Goal: Check status: Check status

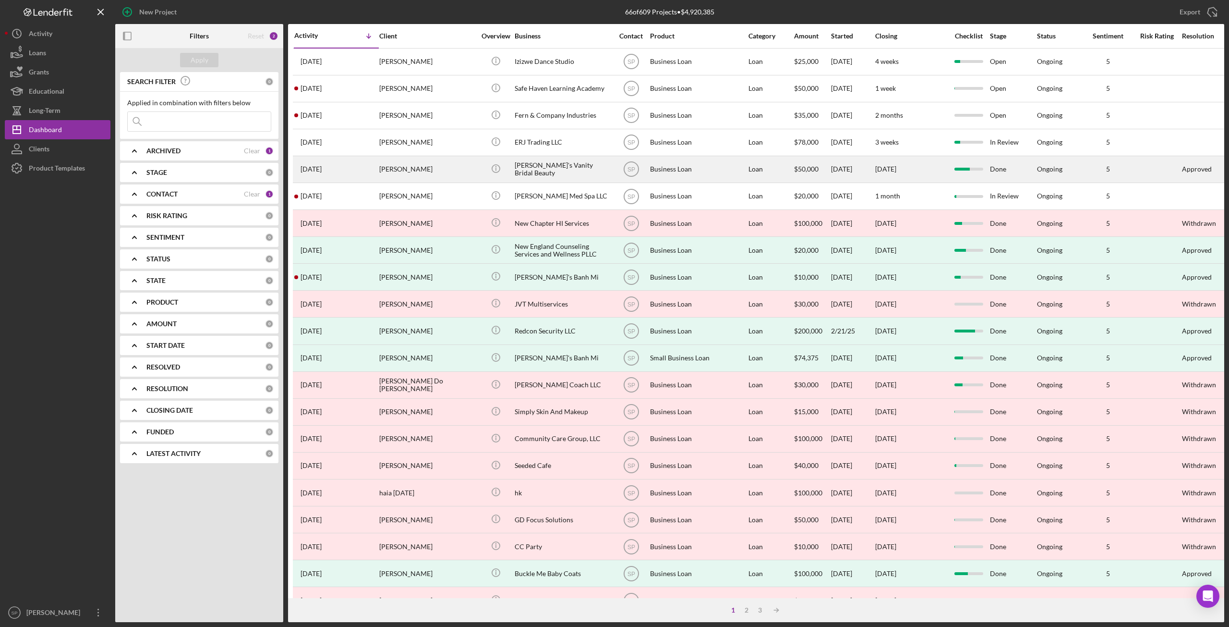
click at [397, 168] on div "[PERSON_NAME]" at bounding box center [427, 169] width 96 height 25
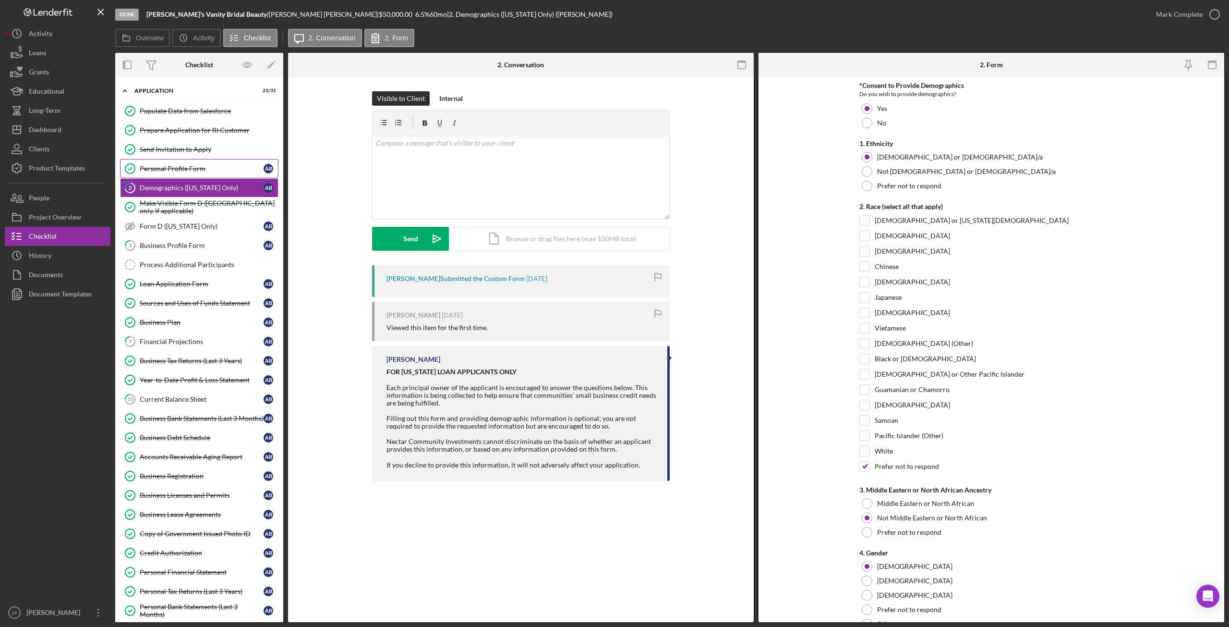
click at [153, 165] on div "Personal Profile Form" at bounding box center [202, 169] width 124 height 8
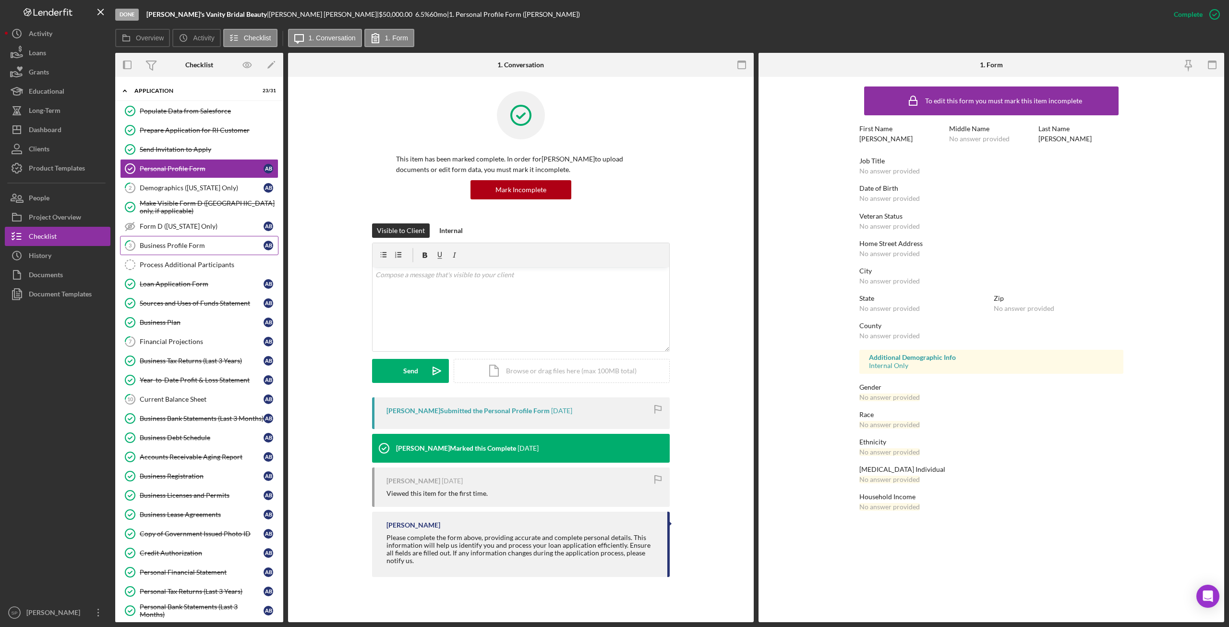
click at [151, 242] on div "Business Profile Form" at bounding box center [202, 246] width 124 height 8
